Goal: Find specific page/section: Find specific page/section

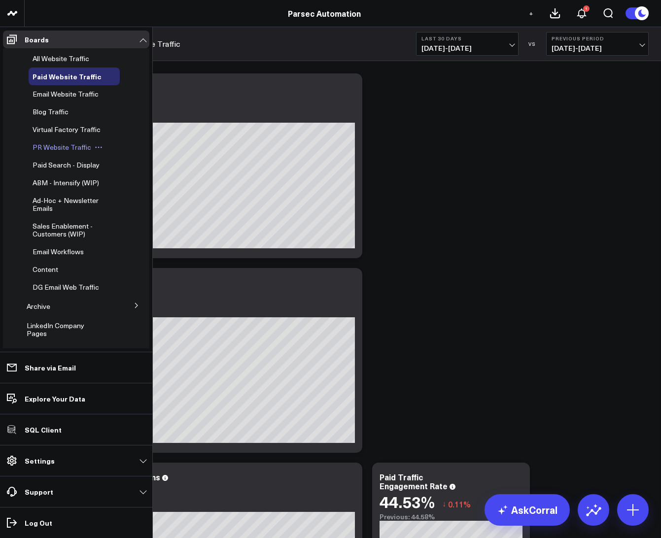
scroll to position [207, 0]
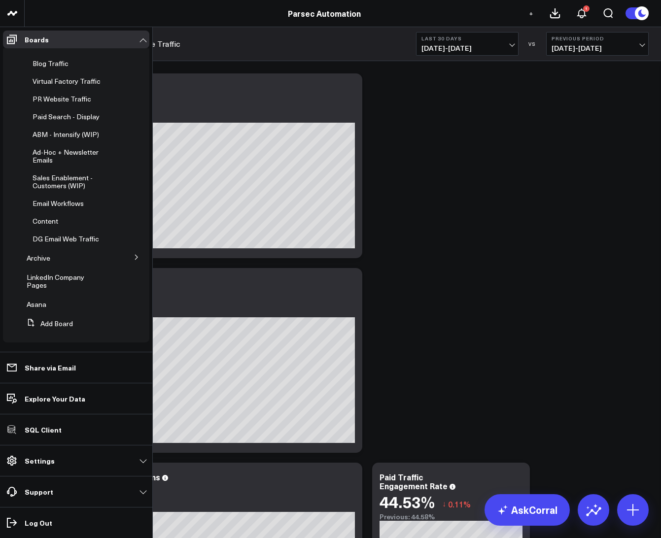
click at [129, 263] on button at bounding box center [137, 256] width 26 height 15
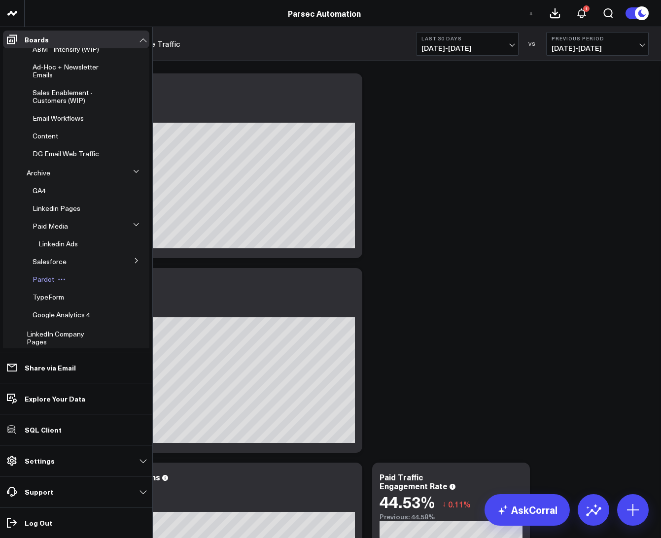
scroll to position [295, 0]
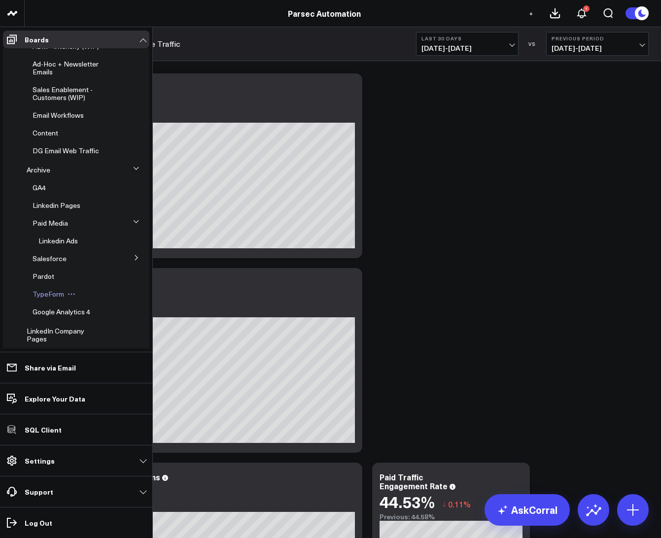
click at [47, 293] on span "TypeForm" at bounding box center [49, 293] width 32 height 9
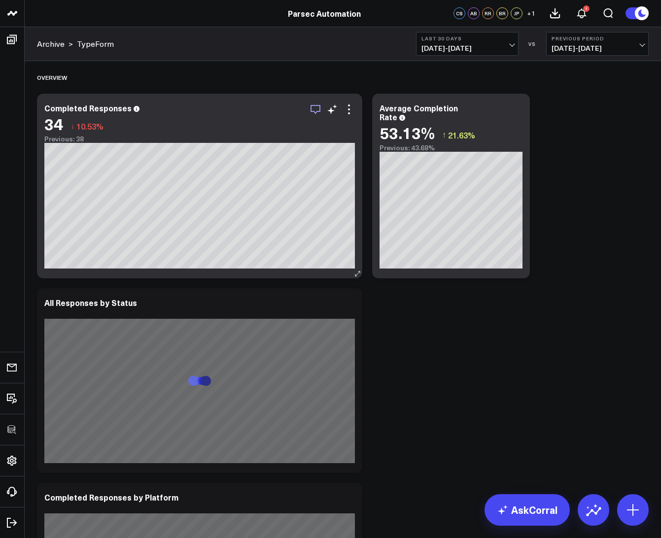
click at [316, 107] on icon "button" at bounding box center [316, 110] width 12 height 12
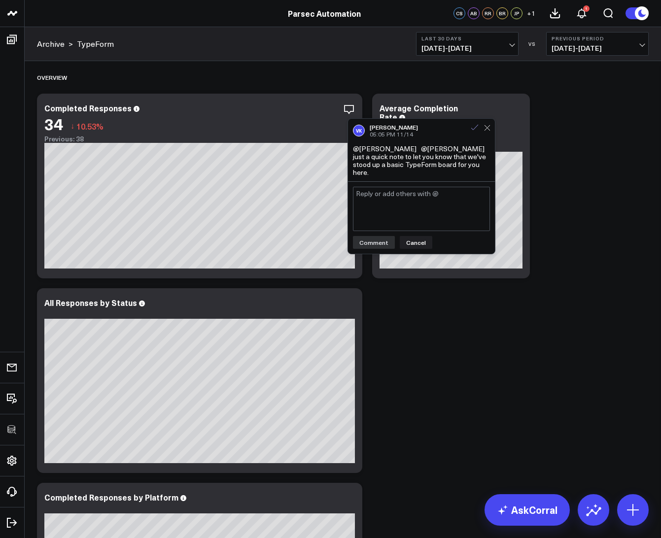
click at [471, 127] on icon at bounding box center [474, 127] width 9 height 9
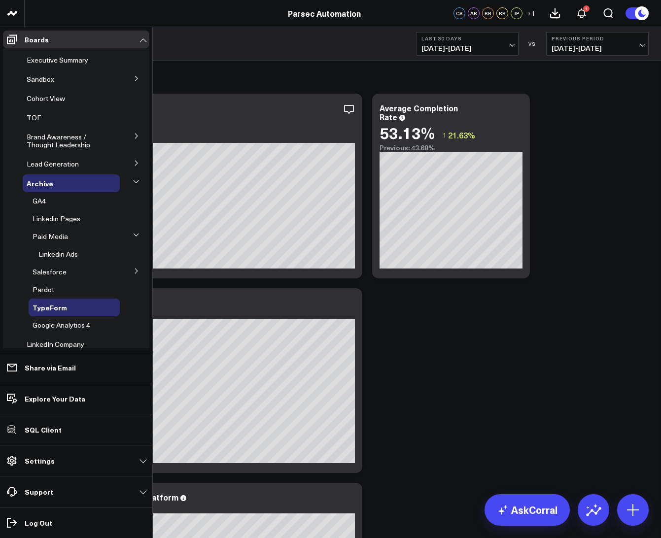
click at [134, 80] on icon at bounding box center [137, 78] width 6 height 6
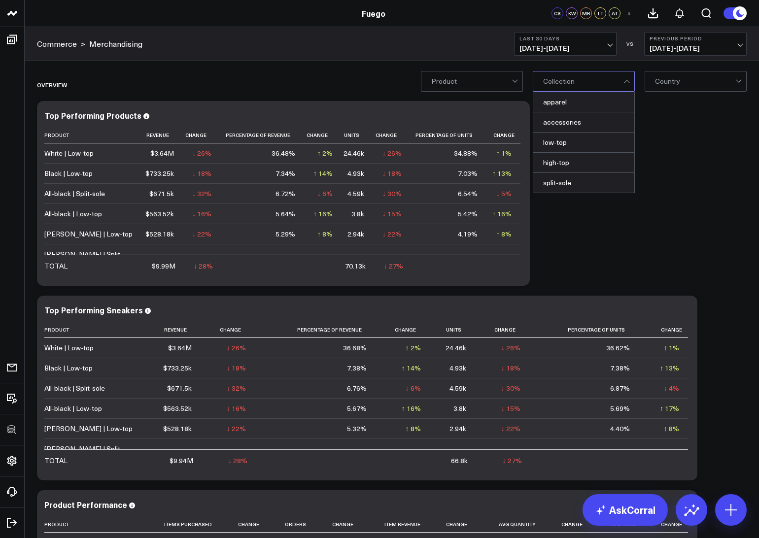
click at [603, 77] on div at bounding box center [583, 81] width 80 height 20
click at [591, 143] on div "low-top" at bounding box center [583, 143] width 101 height 20
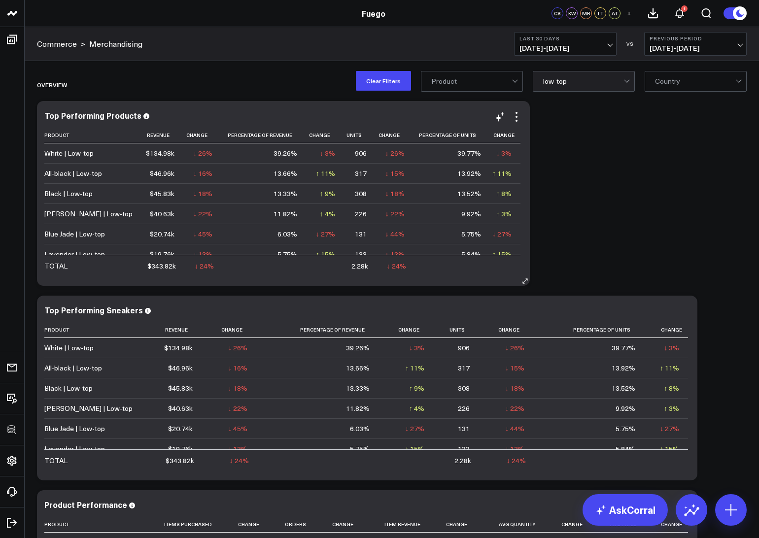
scroll to position [272, 0]
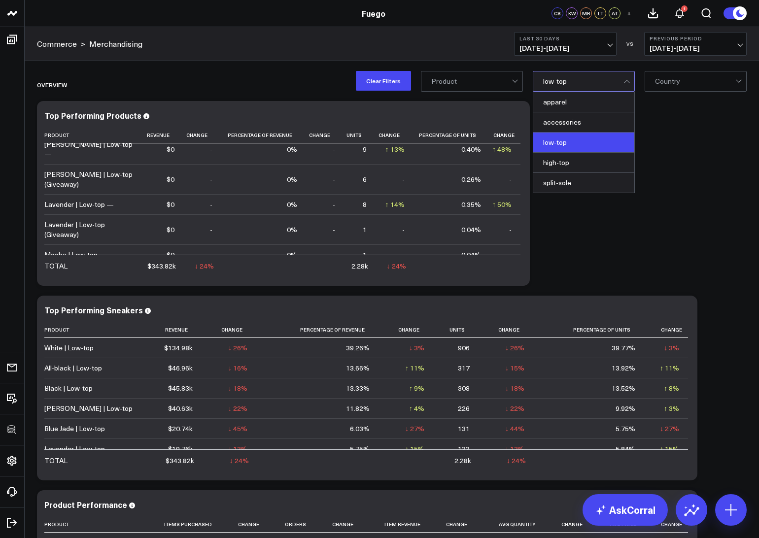
click at [549, 85] on div at bounding box center [583, 81] width 80 height 20
click at [564, 180] on div "split-sole" at bounding box center [583, 183] width 101 height 20
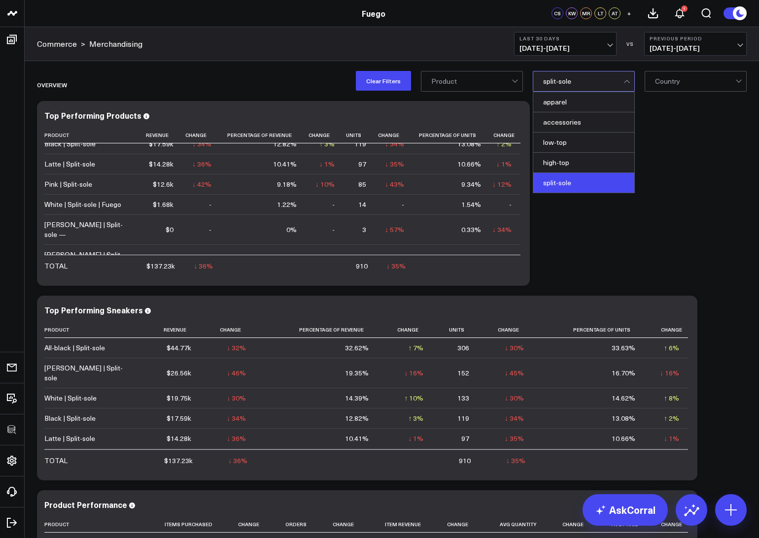
click at [557, 80] on div at bounding box center [583, 81] width 80 height 20
click at [553, 128] on div "accessories" at bounding box center [583, 122] width 101 height 20
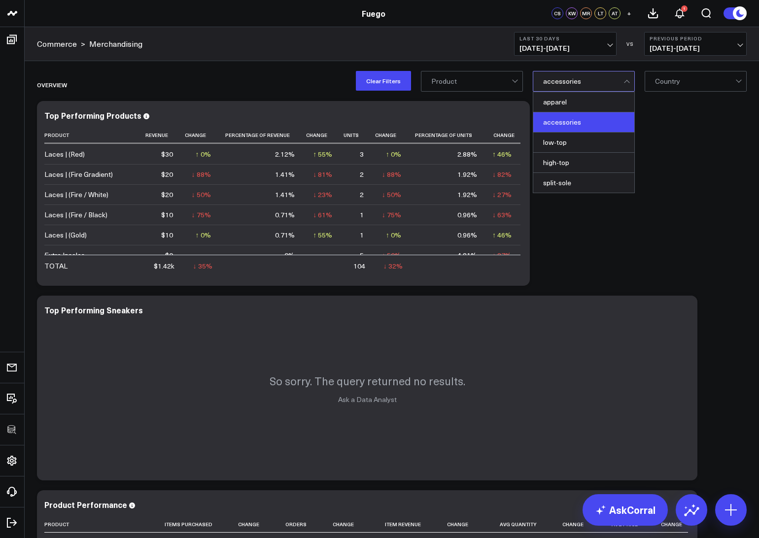
click at [569, 80] on div at bounding box center [583, 81] width 80 height 20
click at [551, 101] on div "apparel" at bounding box center [583, 102] width 101 height 20
